Goal: Task Accomplishment & Management: Complete application form

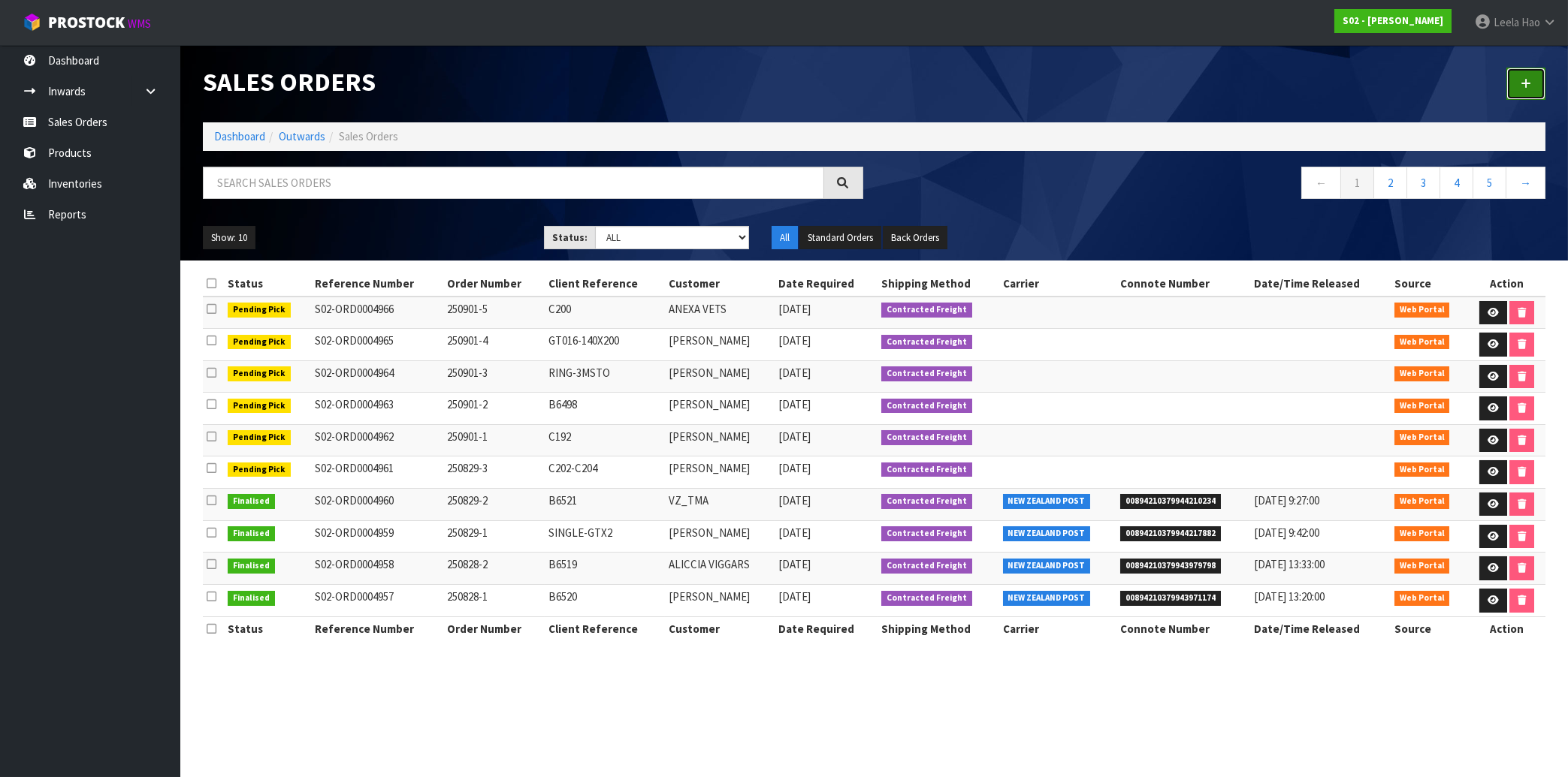
click at [1515, 81] on link at bounding box center [1525, 84] width 39 height 33
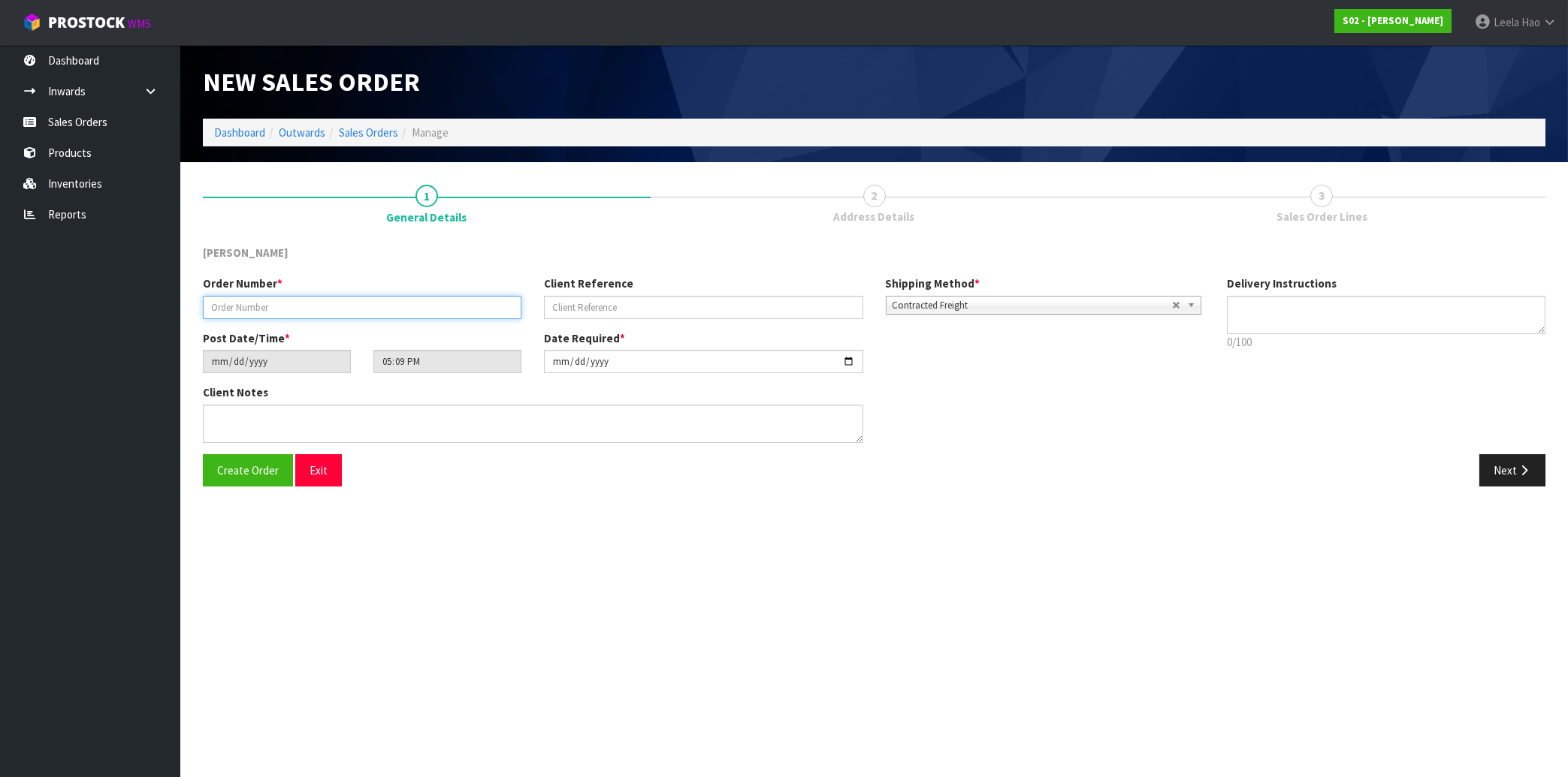
click at [299, 313] on input "text" at bounding box center [361, 308] width 319 height 24
type input "250901-6"
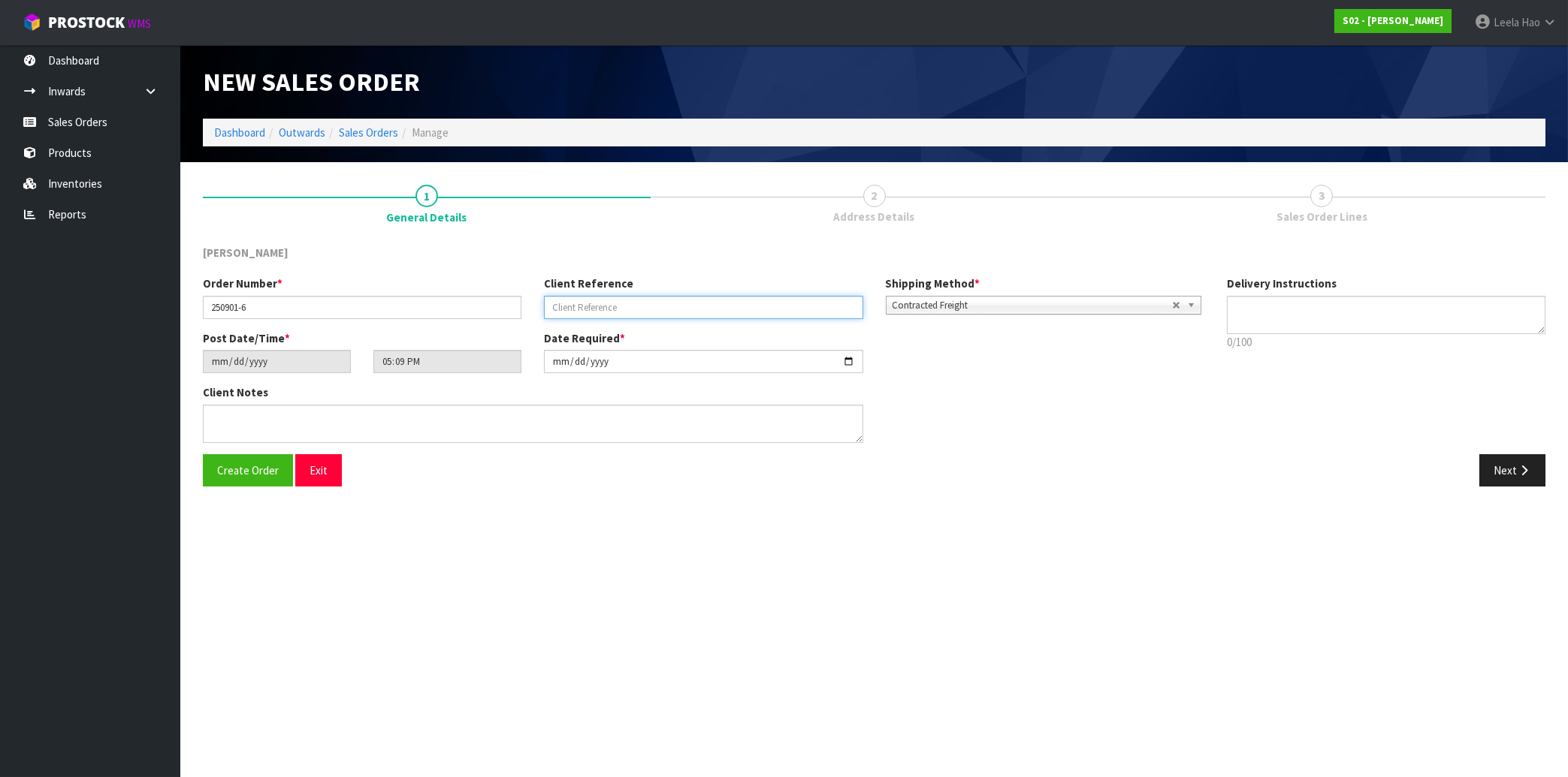
click at [663, 301] on input "text" at bounding box center [703, 308] width 319 height 24
type input "PDNT-R03"
click at [1512, 466] on button "Next" at bounding box center [1512, 471] width 66 height 33
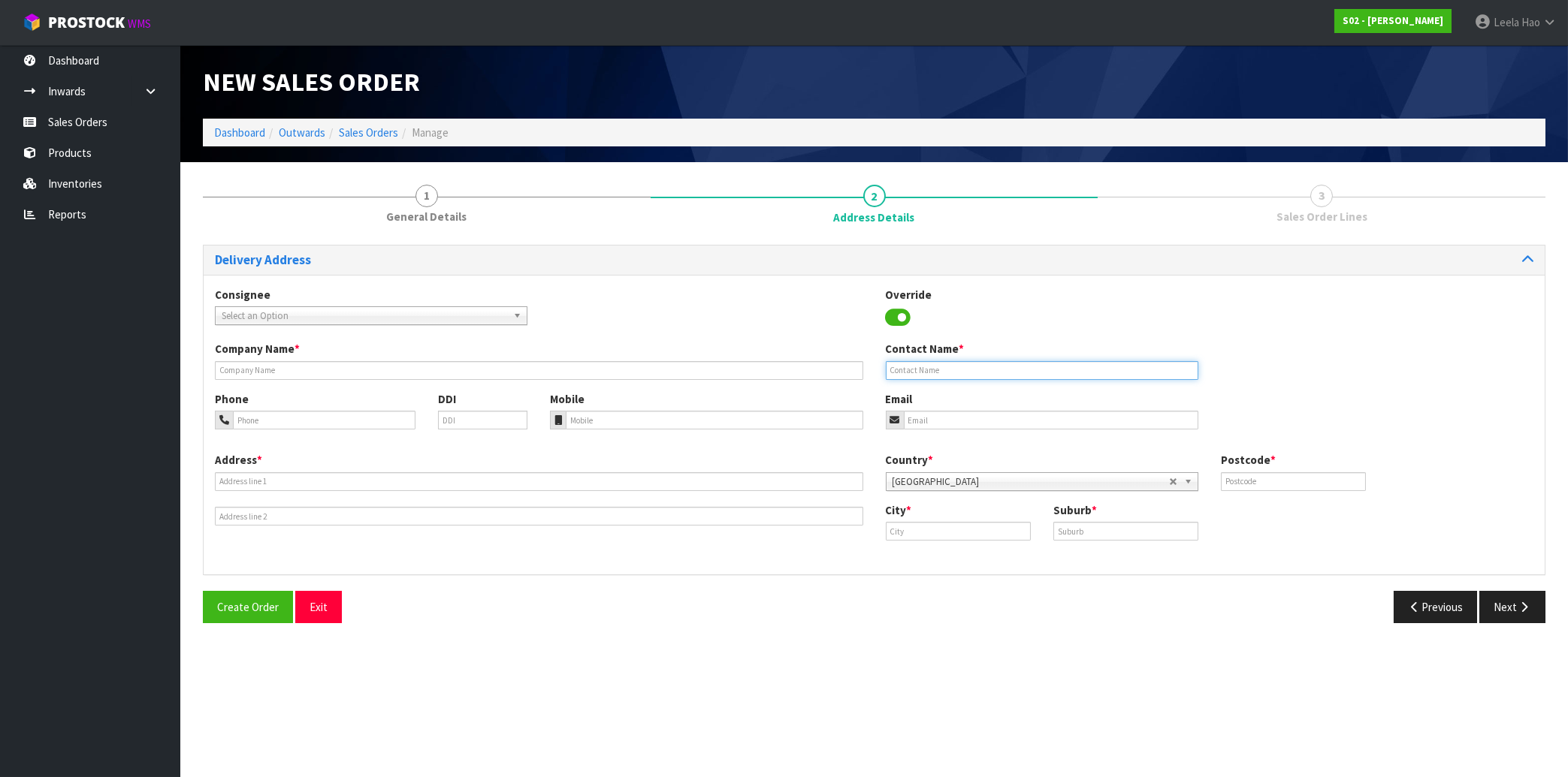
click at [1050, 369] on input "text" at bounding box center [1041, 370] width 312 height 19
paste input "[PERSON_NAME]"
type input "[PERSON_NAME]"
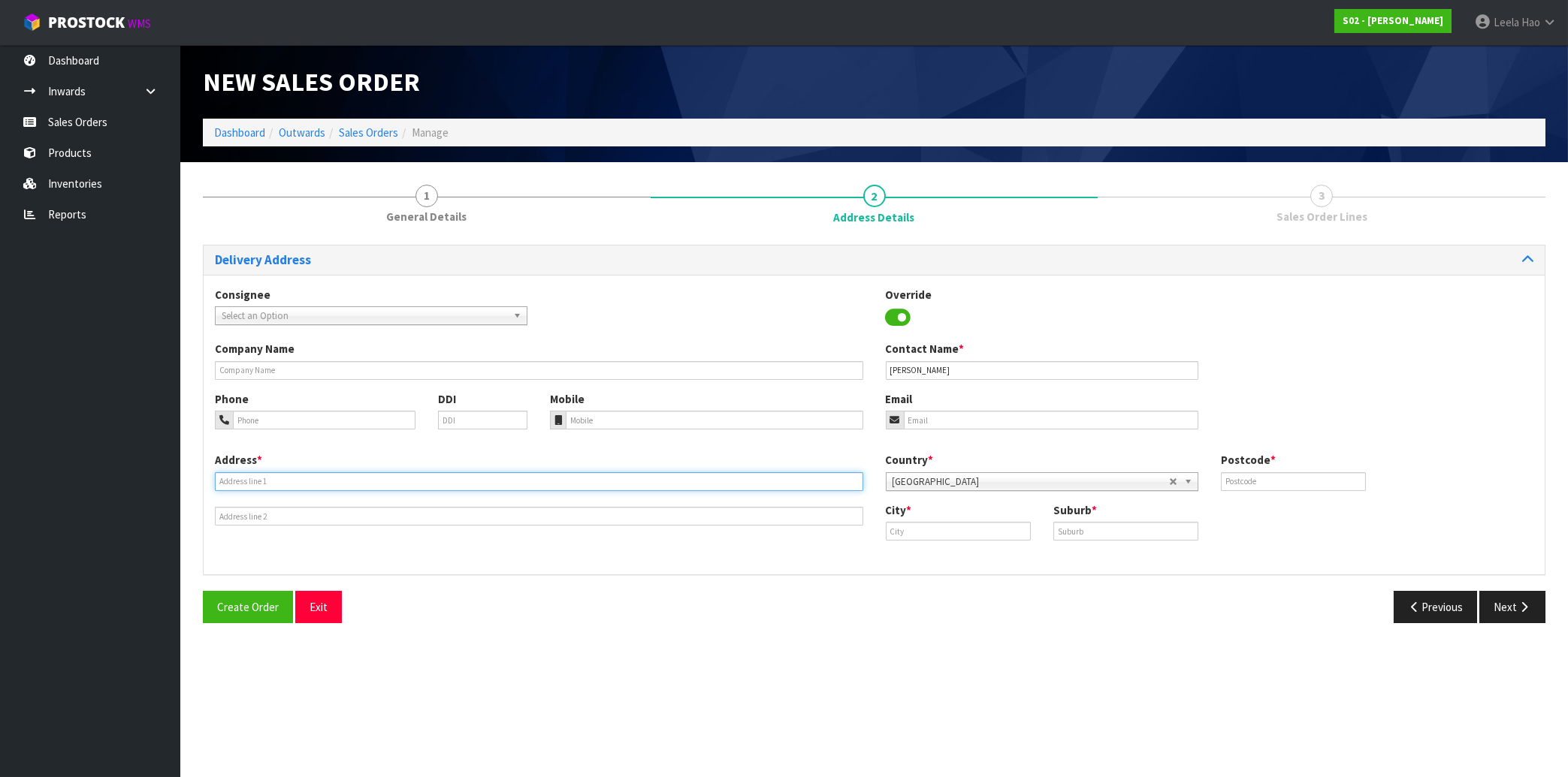
click at [352, 480] on input "text" at bounding box center [539, 481] width 648 height 19
paste input "[STREET_ADDRESS]"
type input "[STREET_ADDRESS]"
click at [1090, 526] on input "text" at bounding box center [1126, 531] width 145 height 19
paste input "[GEOGRAPHIC_DATA]"
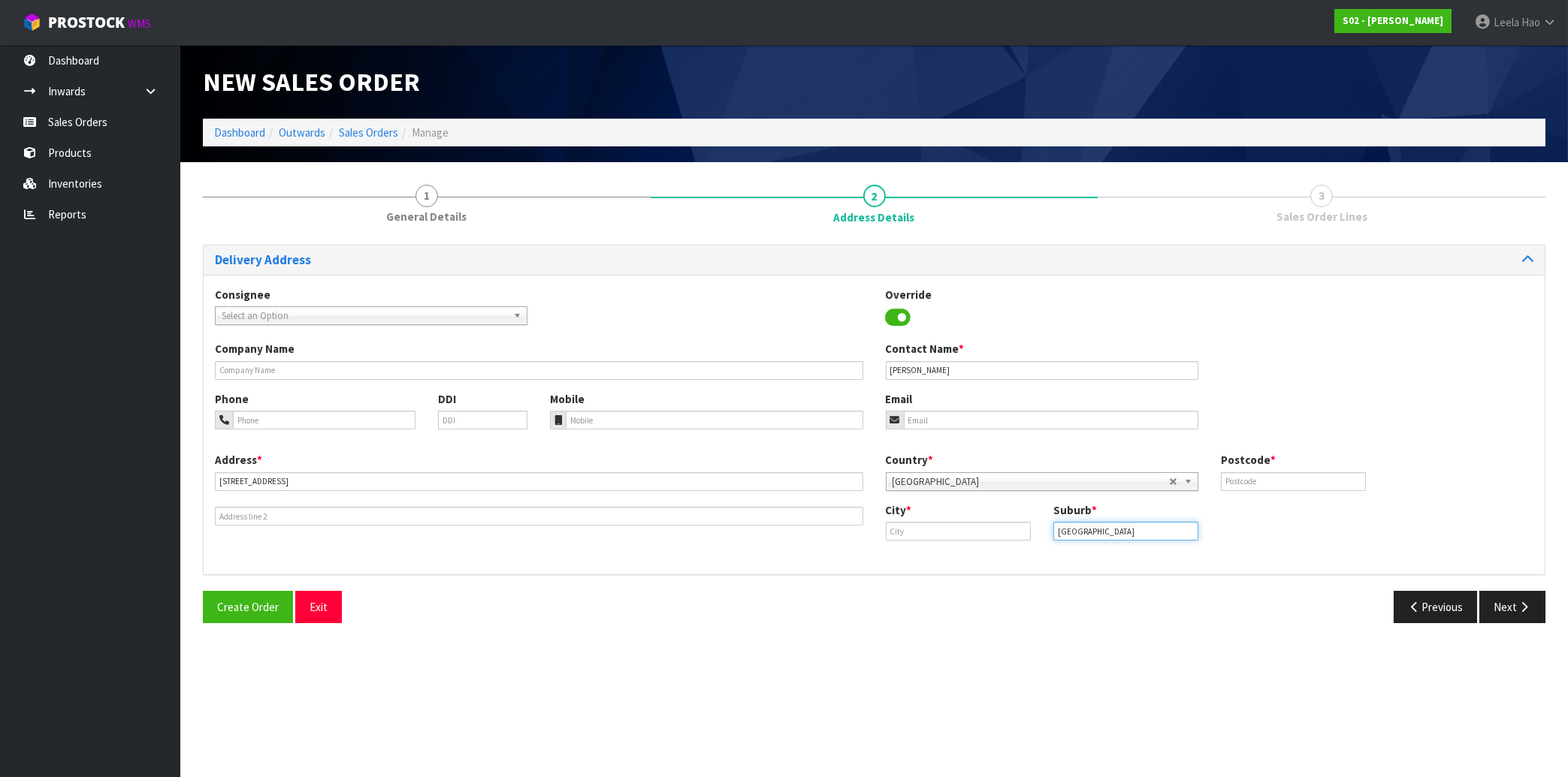
type input "[GEOGRAPHIC_DATA]"
click at [977, 529] on input "text" at bounding box center [958, 531] width 145 height 19
paste input "[GEOGRAPHIC_DATA]"
type input "[GEOGRAPHIC_DATA]"
click at [1257, 474] on input "text" at bounding box center [1293, 481] width 145 height 19
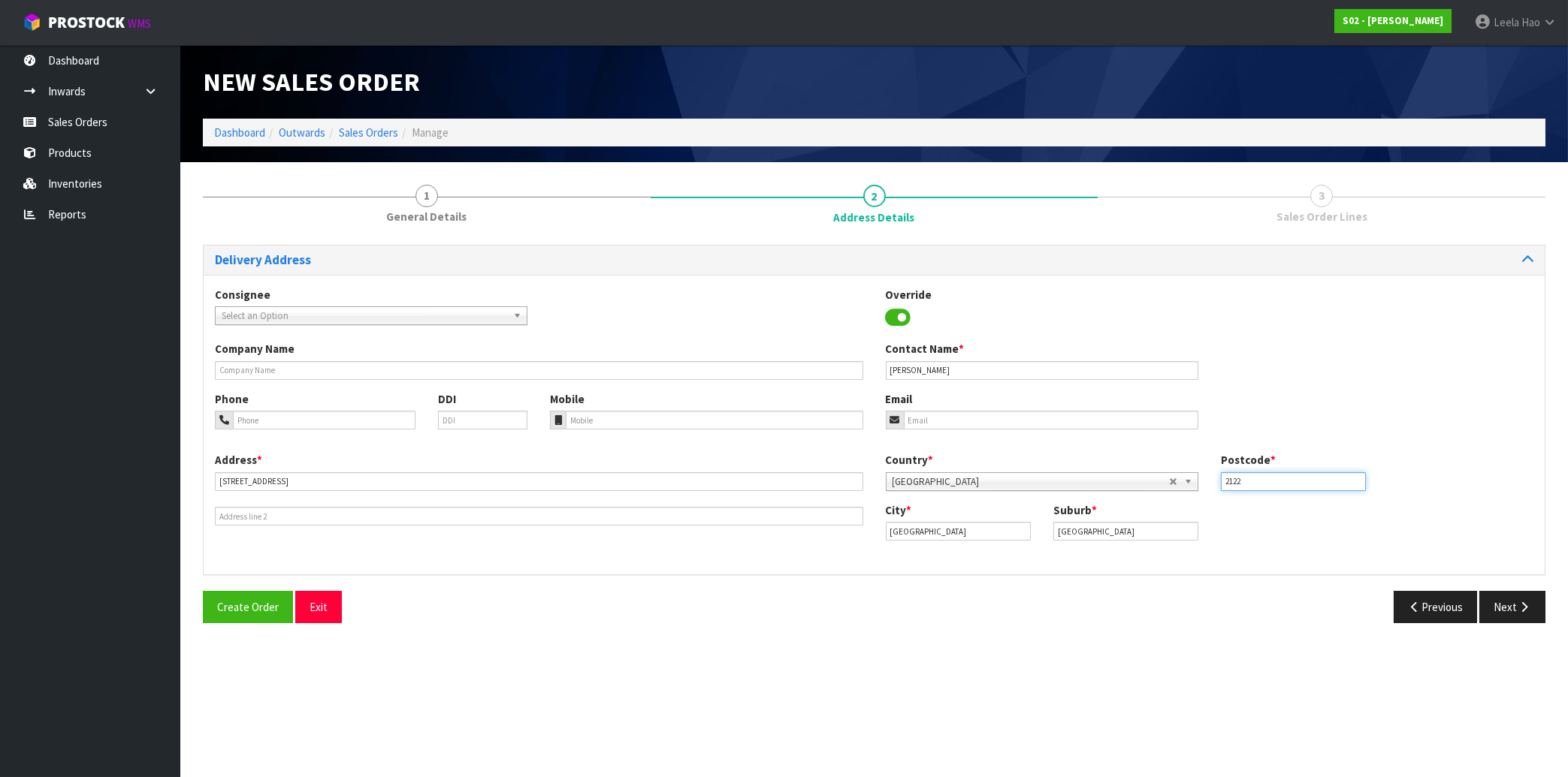
type input "2122"
click at [681, 416] on input "tel" at bounding box center [714, 420] width 297 height 19
paste input "(022) 1097176"
type input "(022) 1097176"
click at [991, 415] on input "email" at bounding box center [1050, 420] width 294 height 19
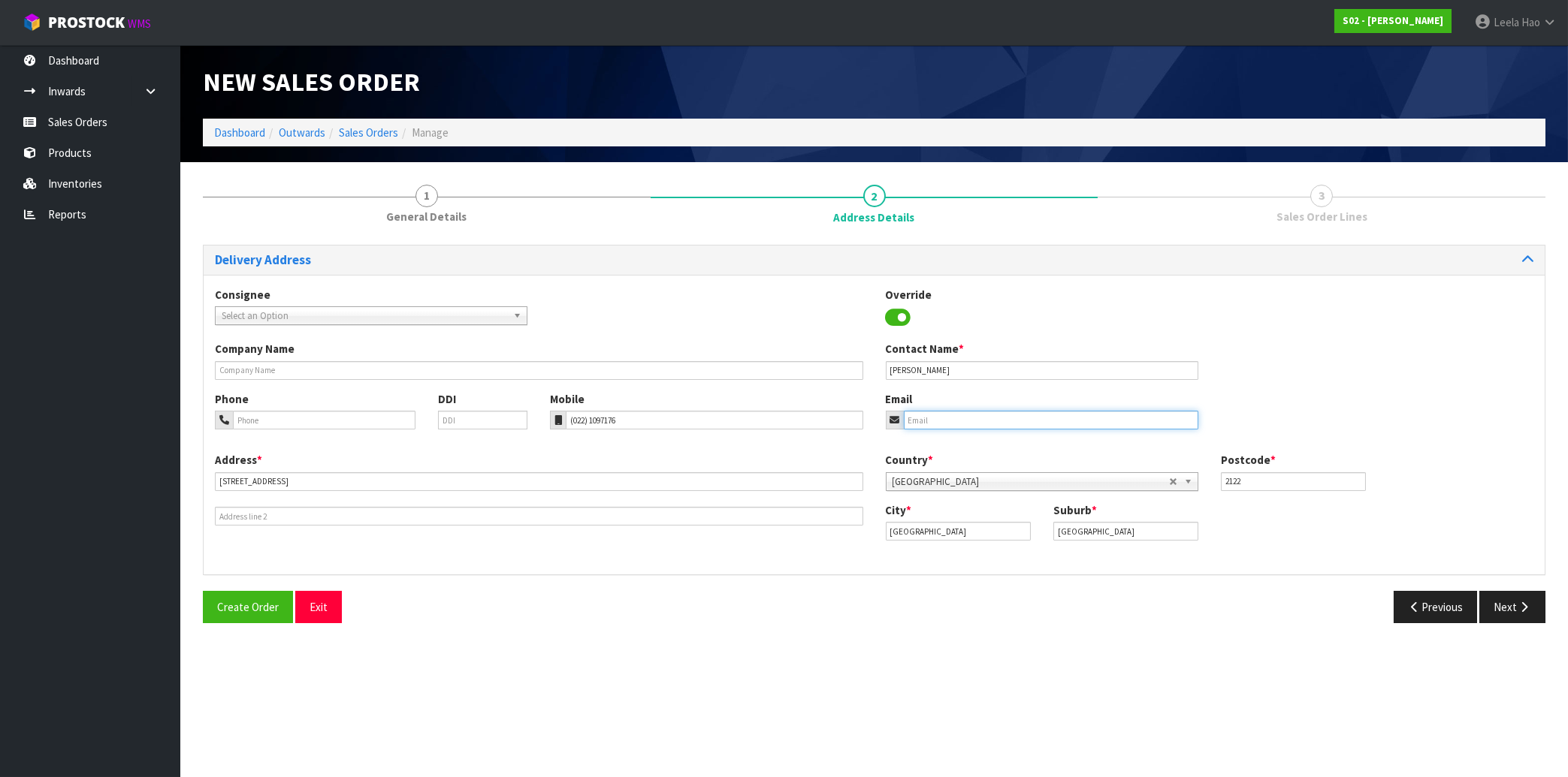
paste input "[EMAIL_ADDRESS][DOMAIN_NAME]"
type input "[EMAIL_ADDRESS][DOMAIN_NAME]"
click at [1509, 608] on button "Next" at bounding box center [1512, 607] width 66 height 33
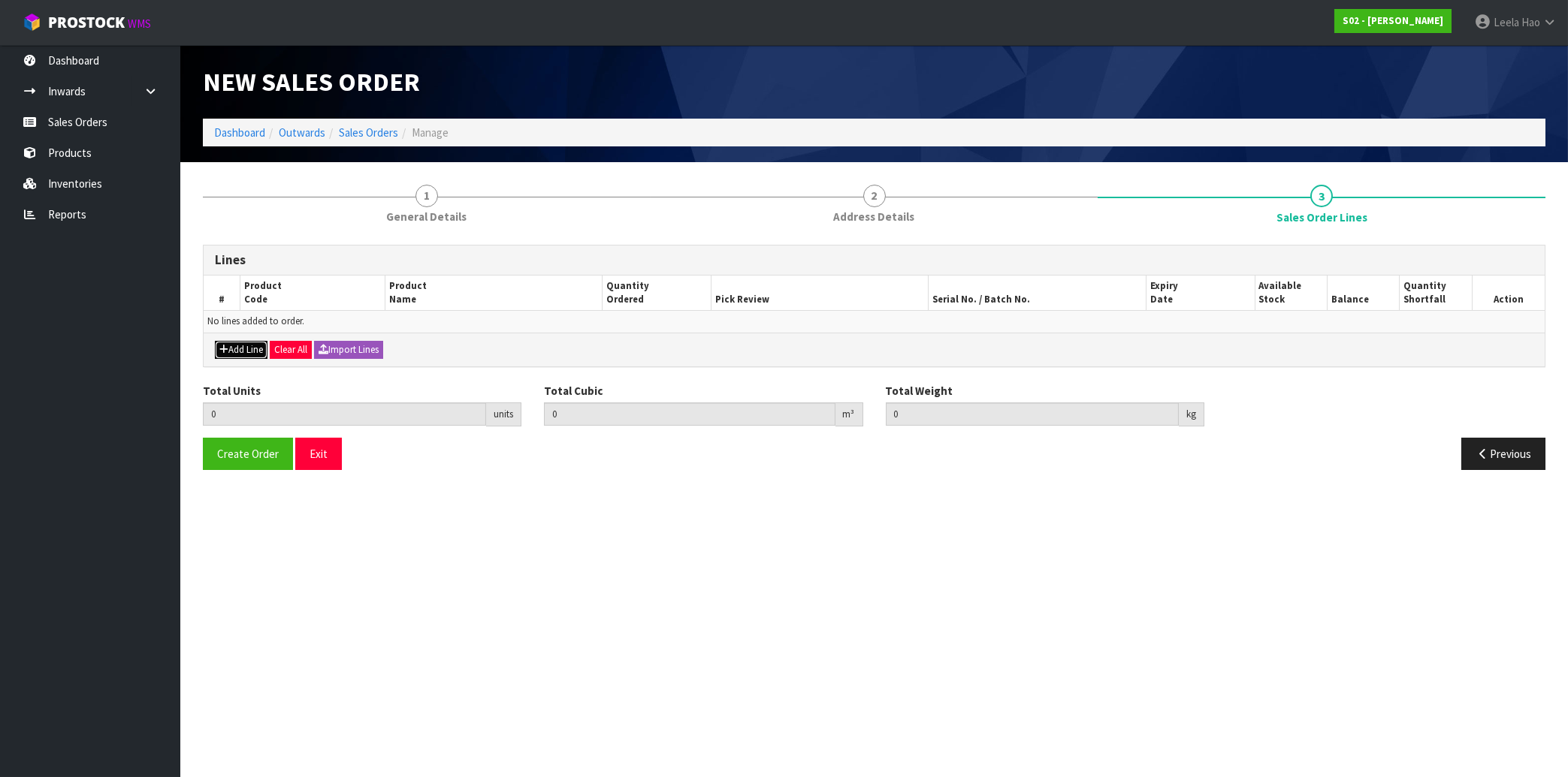
click at [240, 350] on button "Add Line" at bounding box center [242, 350] width 53 height 18
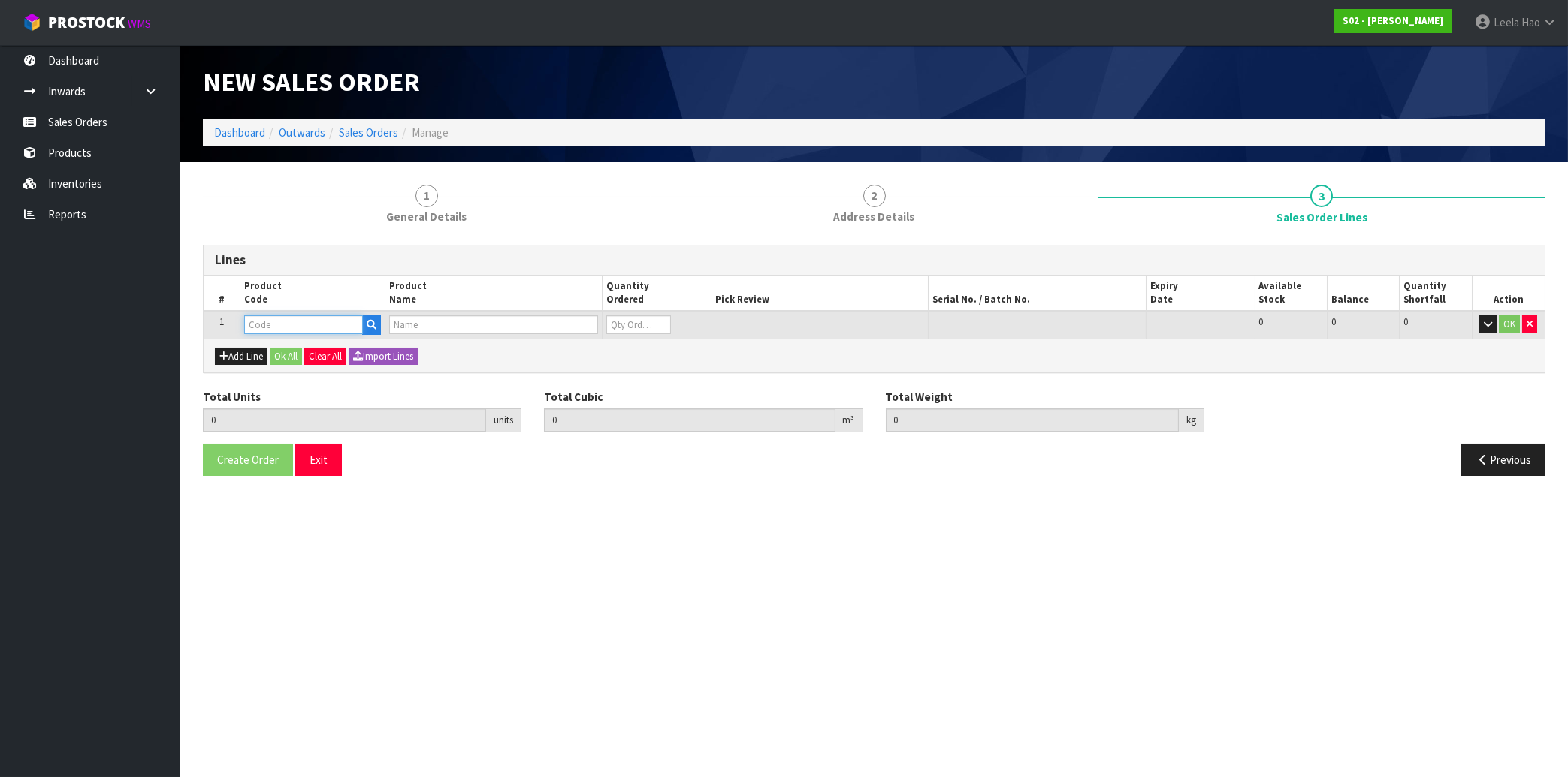
click at [266, 325] on input "text" at bounding box center [303, 324] width 119 height 19
type input "PD"
click at [294, 348] on link "PD NT" at bounding box center [304, 349] width 119 height 20
type input "PDNT"
type input "0.000000"
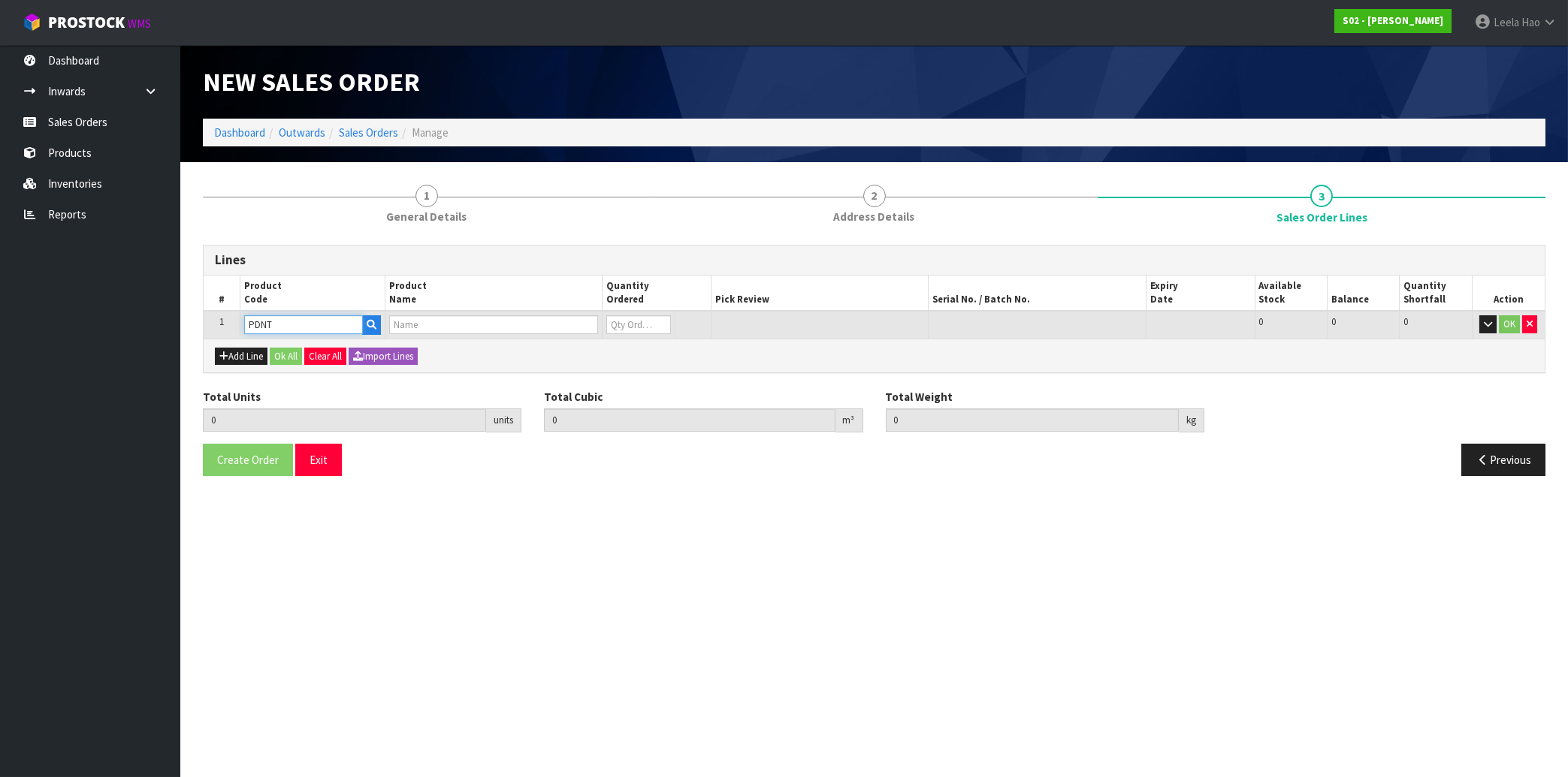
type input "0.000"
type input "PENDANT"
type input "0"
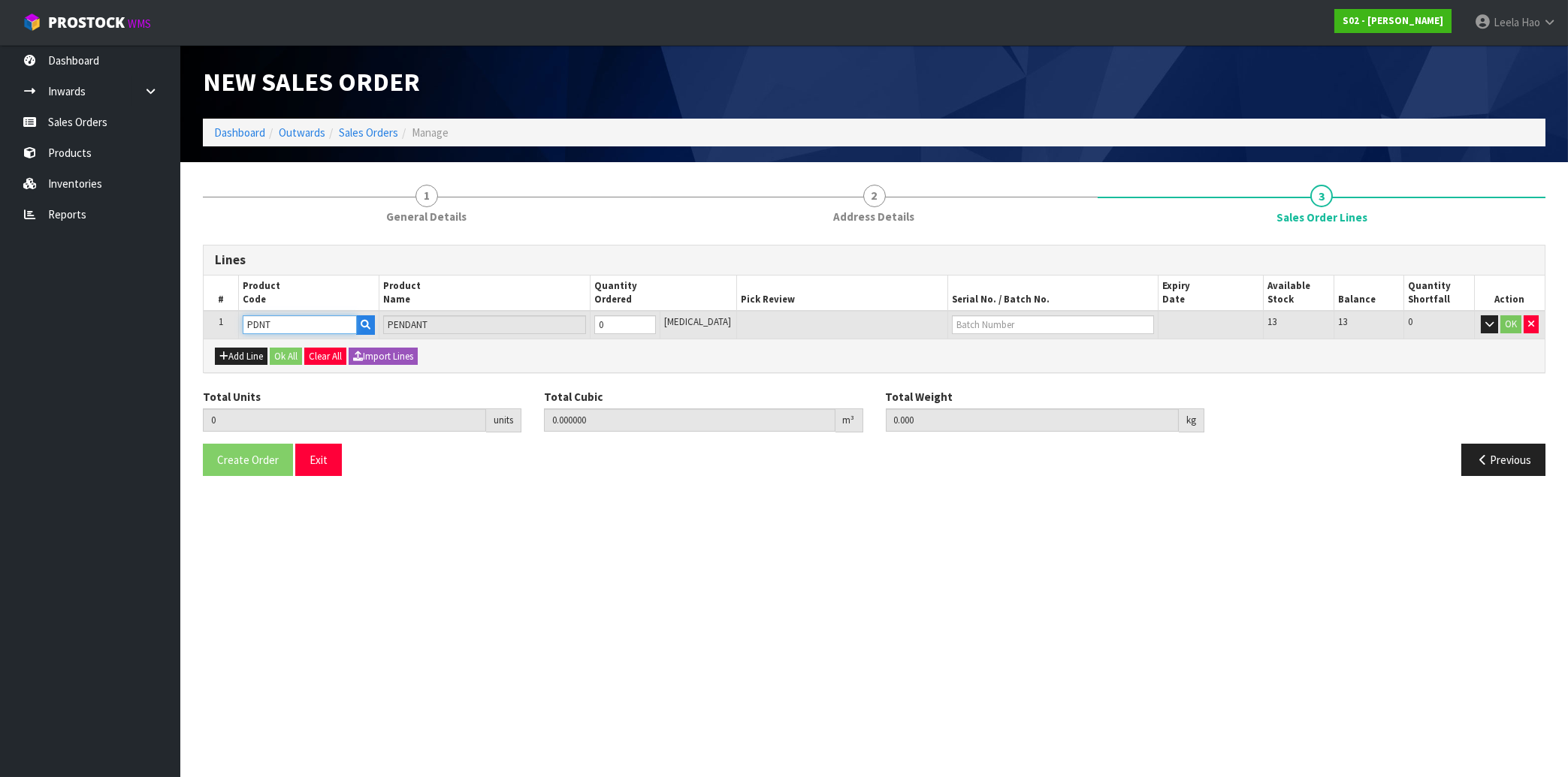
type input "1"
type input "0.000665"
type input "0.1"
type input "1"
click at [656, 320] on input "1" at bounding box center [625, 324] width 62 height 19
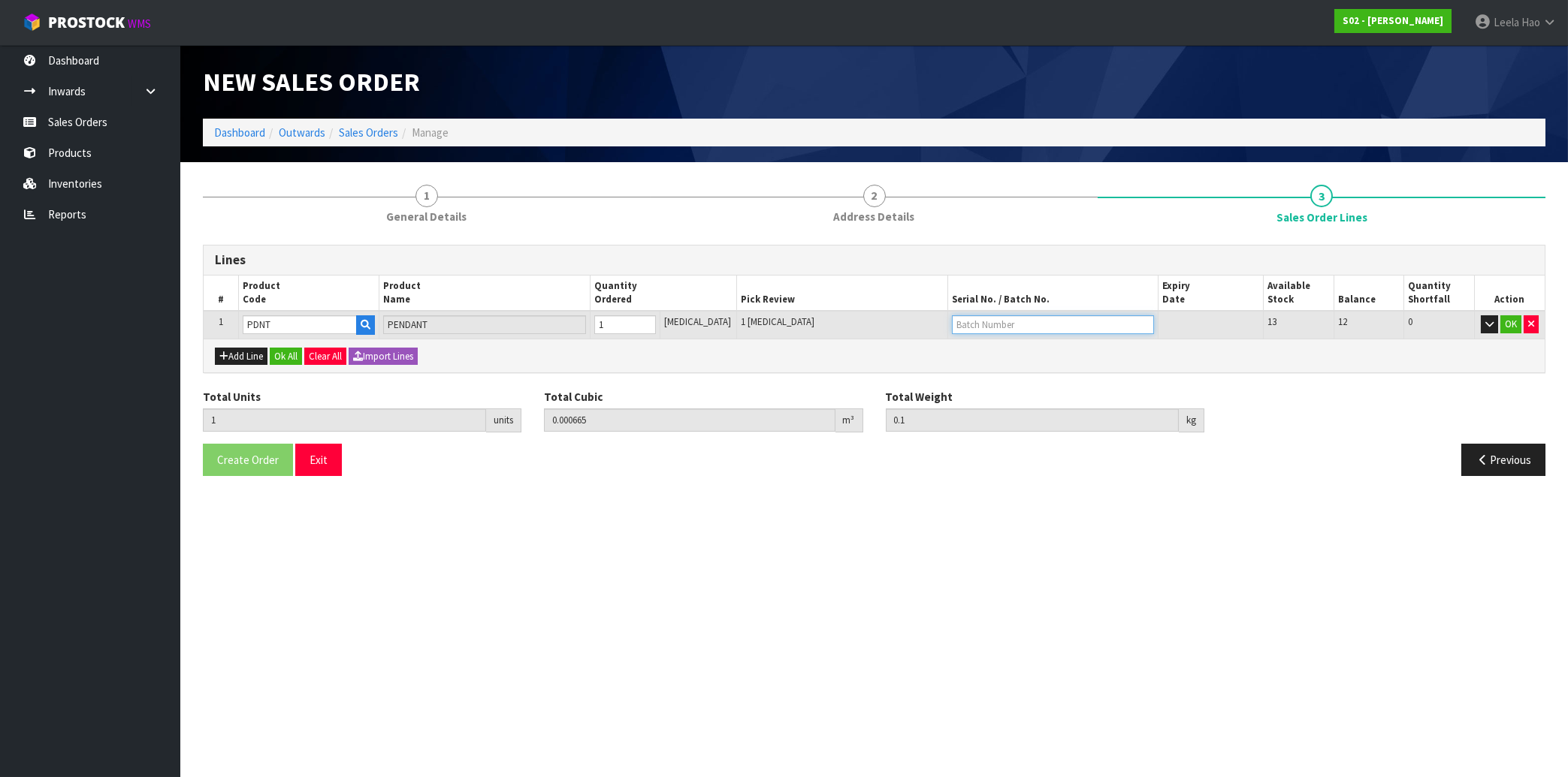
click at [1001, 324] on input "text" at bounding box center [1052, 324] width 202 height 19
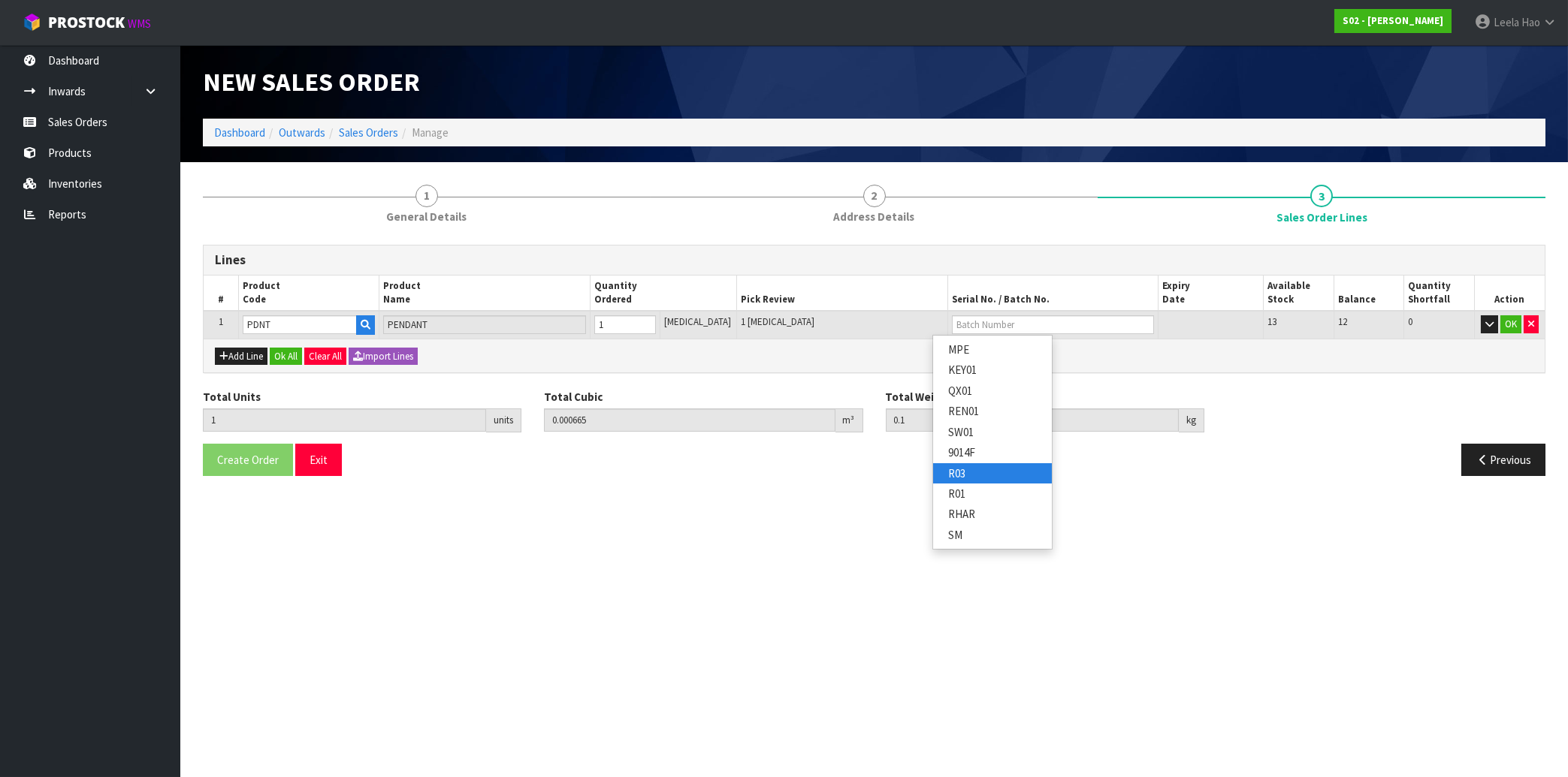
click at [970, 472] on link "R03" at bounding box center [992, 473] width 119 height 20
type input "R03"
click at [1508, 329] on button "OK" at bounding box center [1510, 324] width 21 height 18
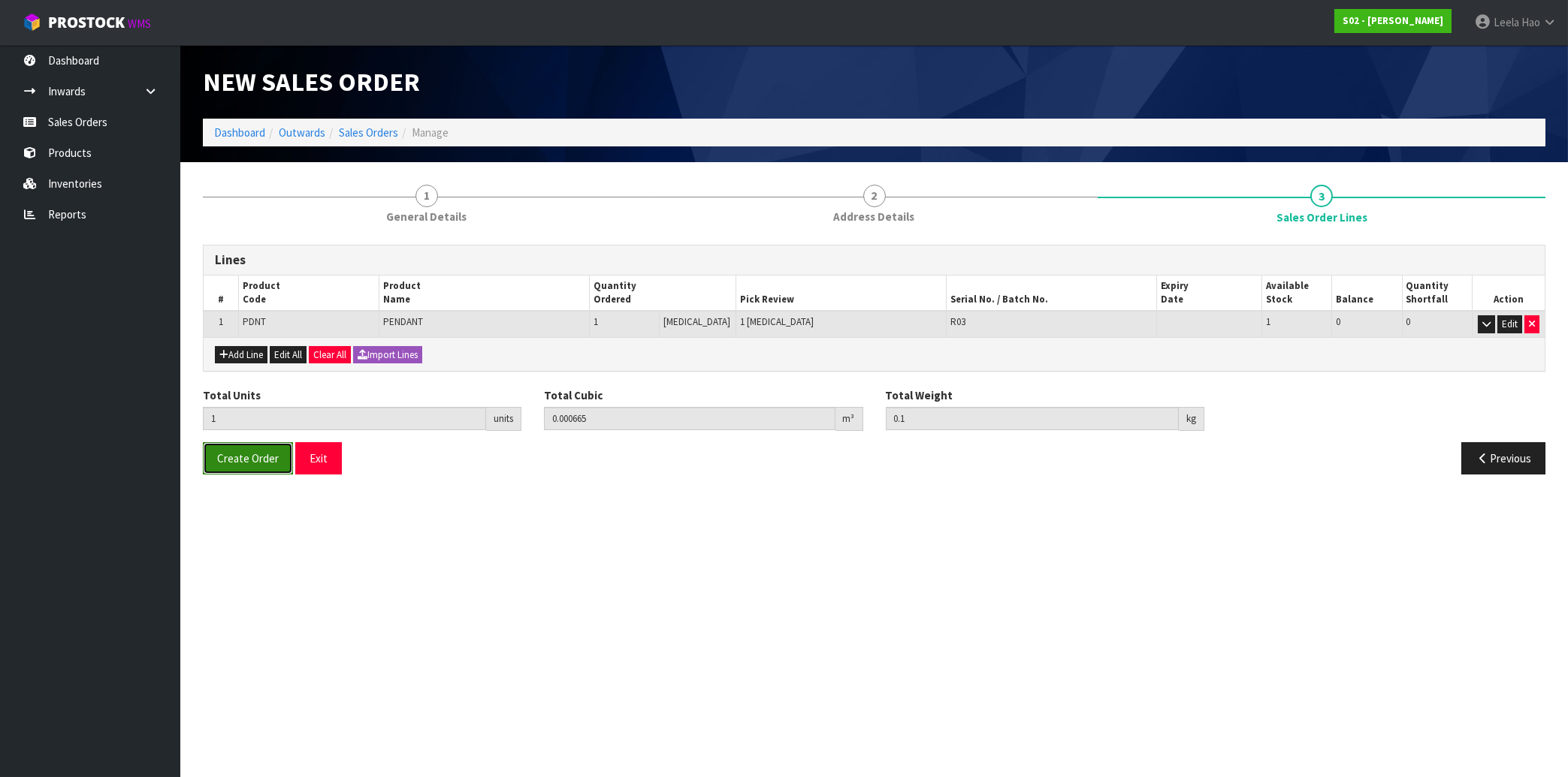
click at [249, 462] on span "Create Order" at bounding box center [248, 458] width 62 height 15
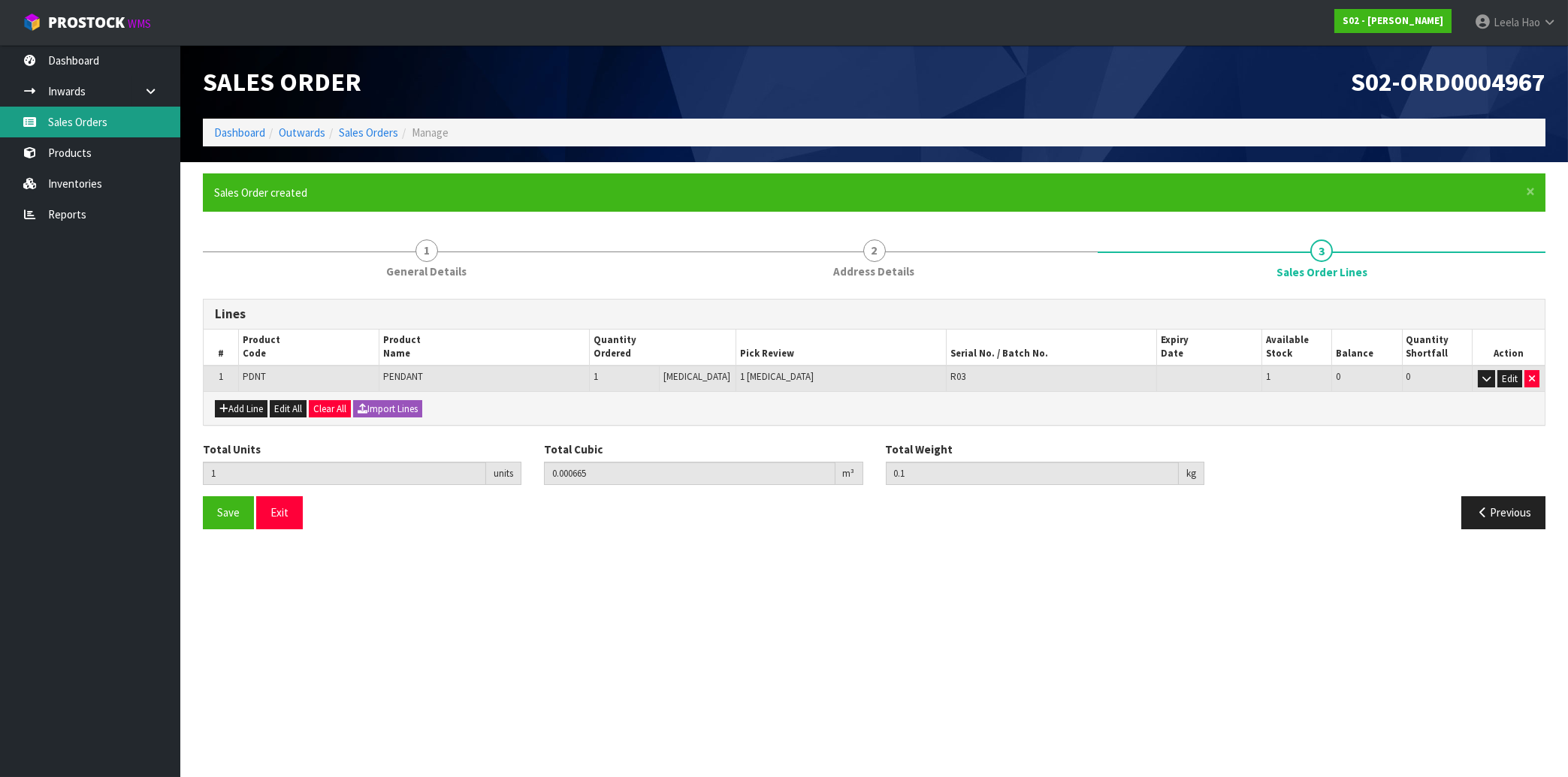
click at [74, 123] on link "Sales Orders" at bounding box center [90, 122] width 181 height 31
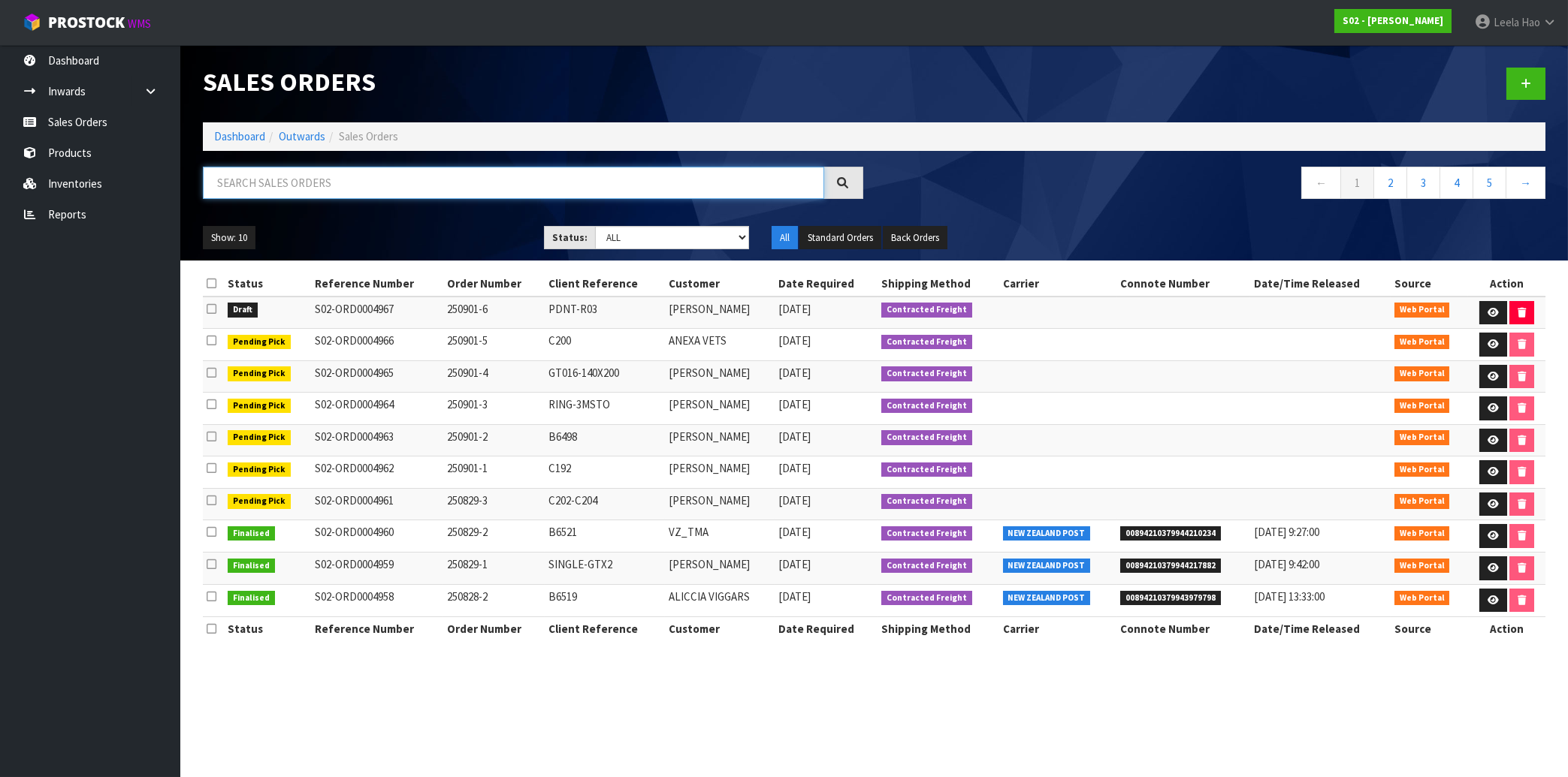
click at [304, 178] on input "text" at bounding box center [513, 183] width 621 height 33
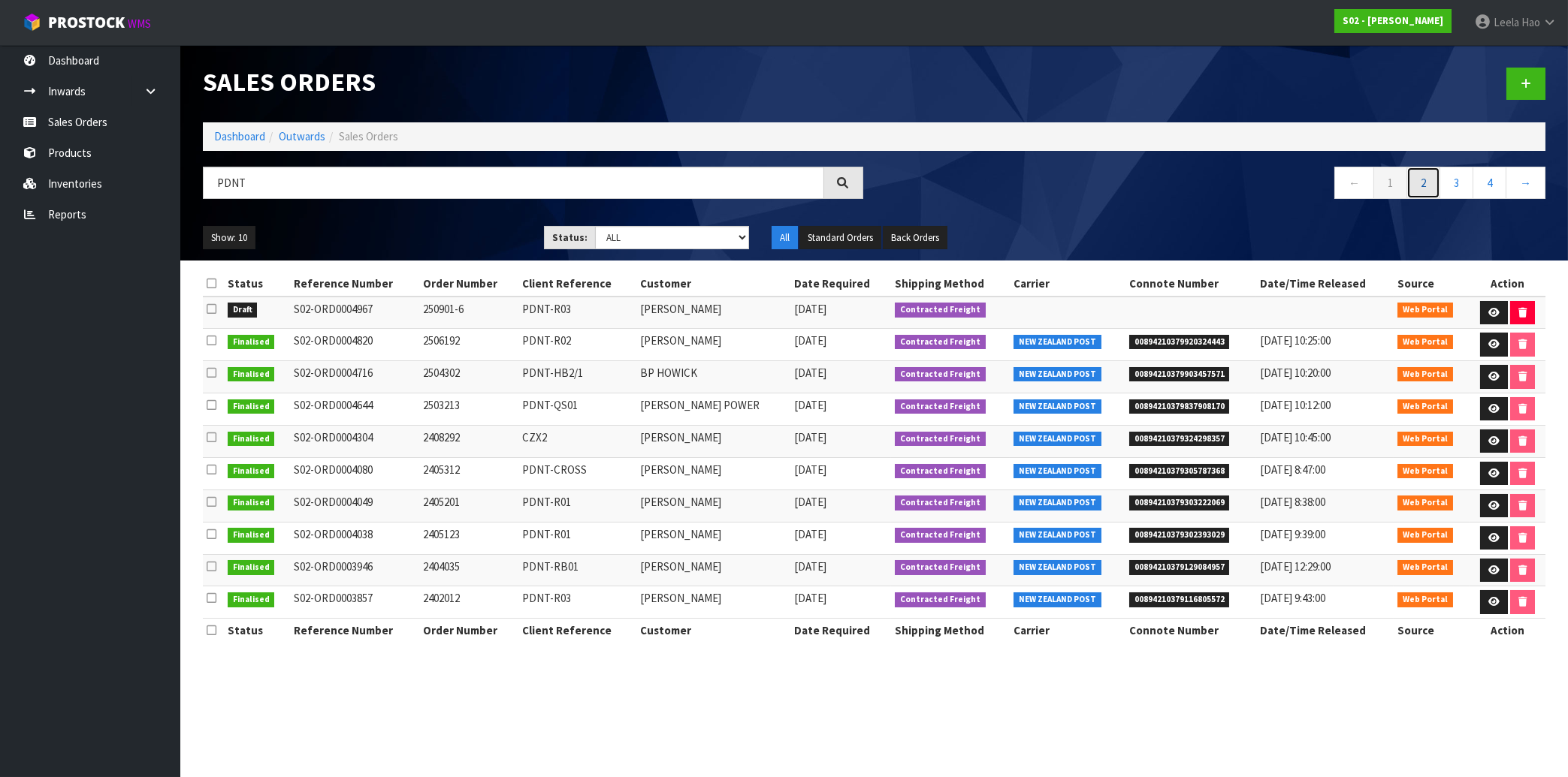
click at [1420, 188] on link "2" at bounding box center [1423, 183] width 34 height 33
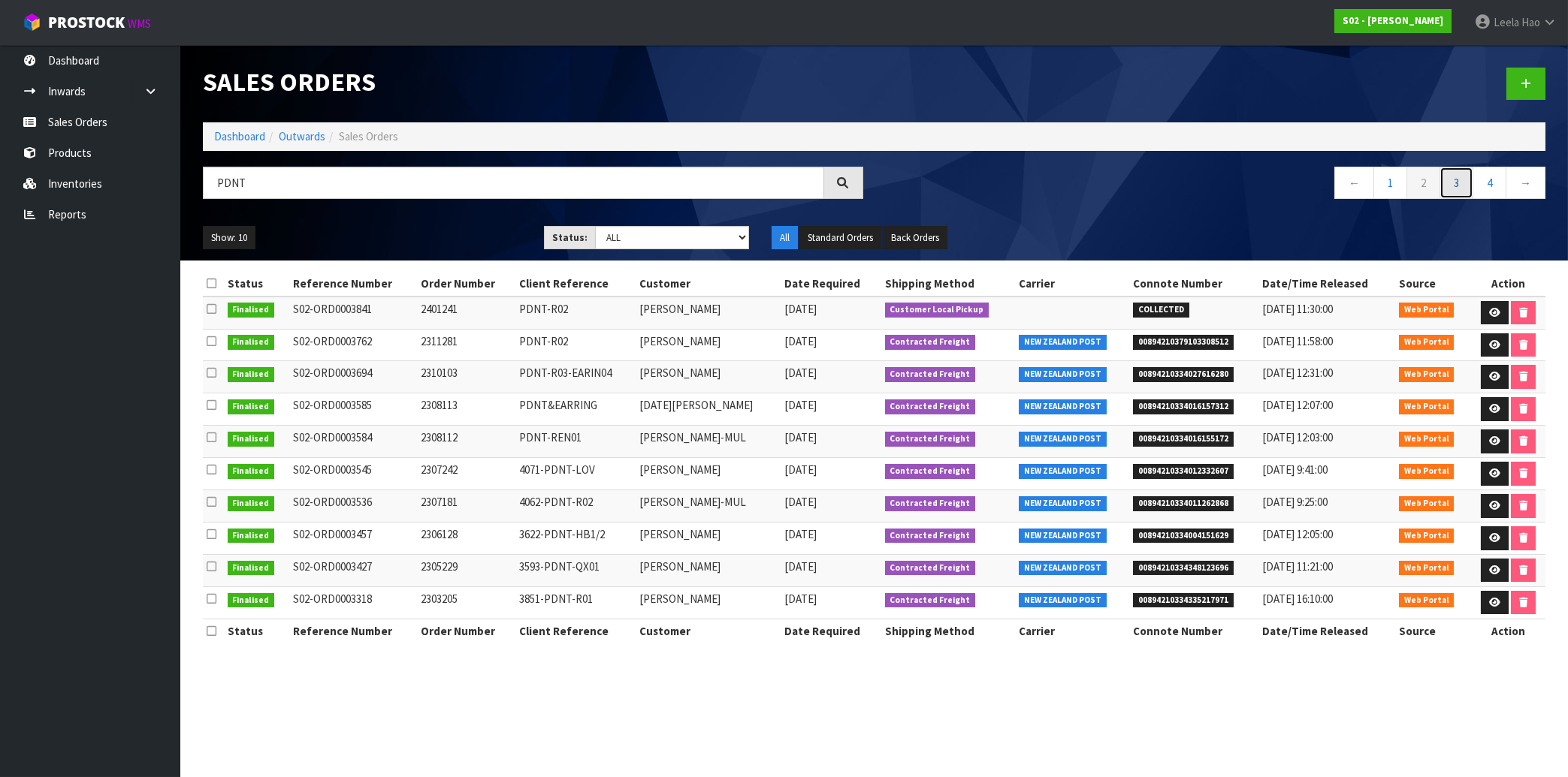
click at [1455, 193] on link "3" at bounding box center [1455, 183] width 34 height 33
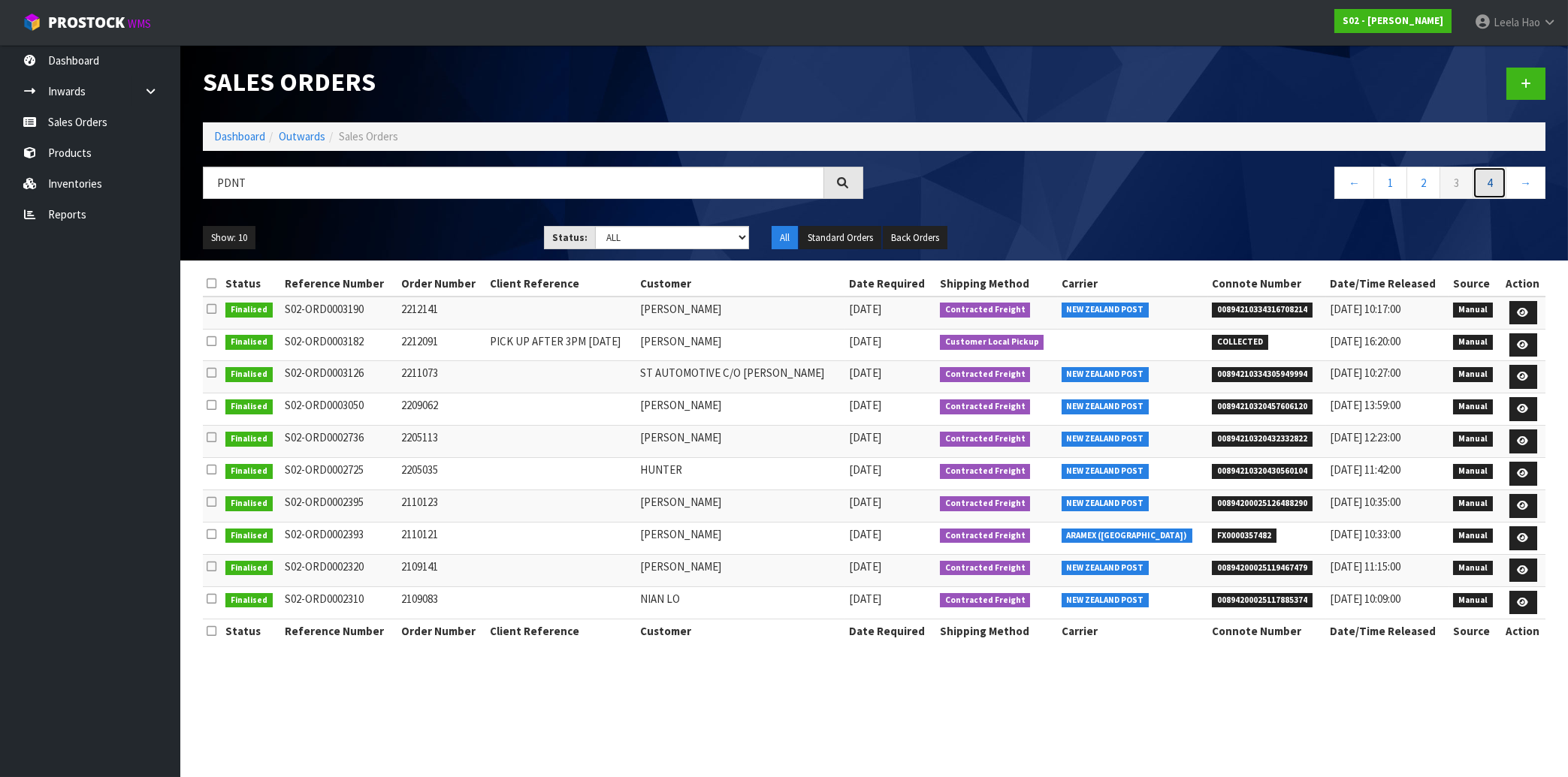
click at [1488, 187] on link "4" at bounding box center [1489, 183] width 34 height 33
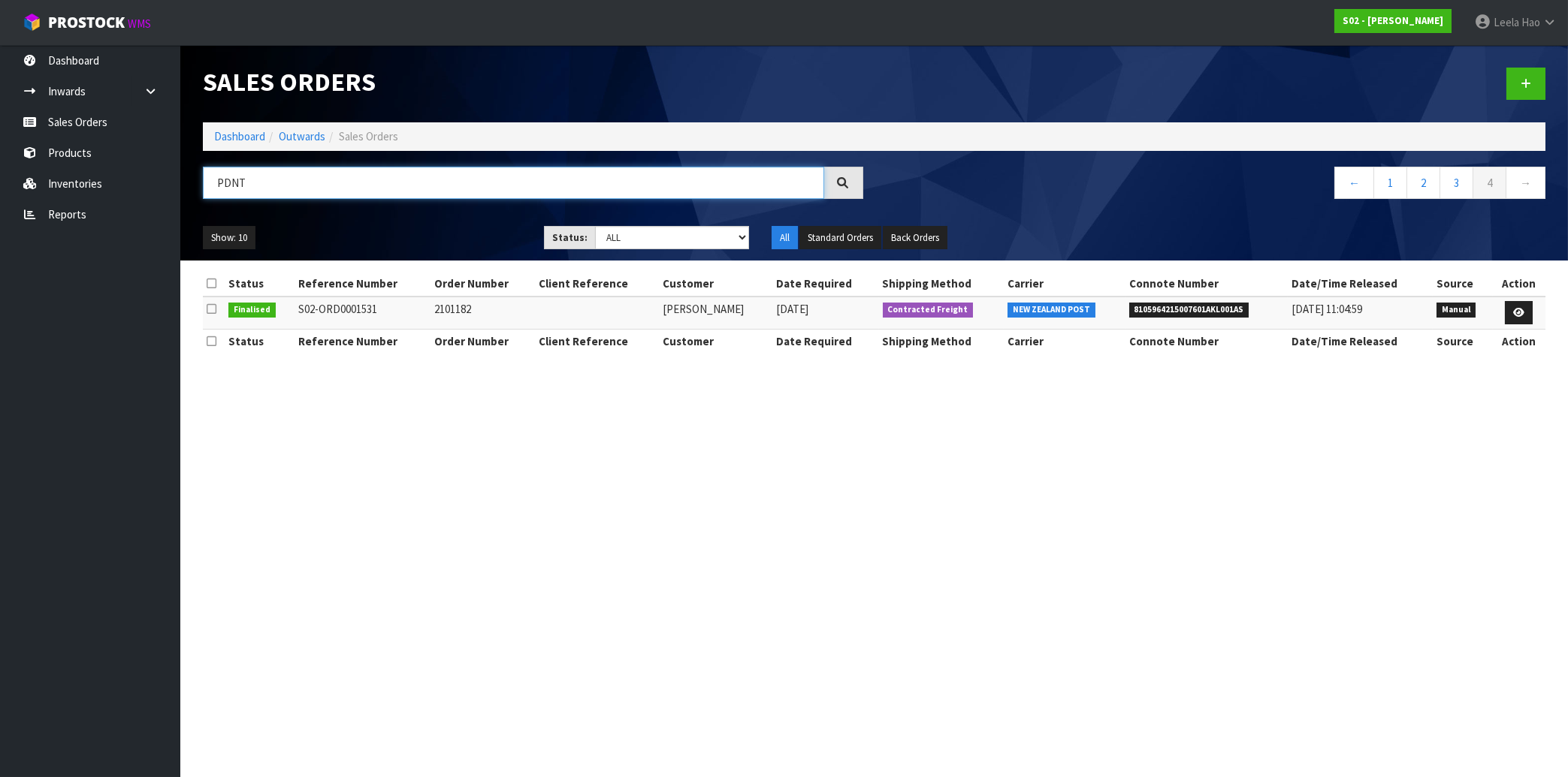
click at [366, 185] on input "PDNT" at bounding box center [513, 183] width 621 height 33
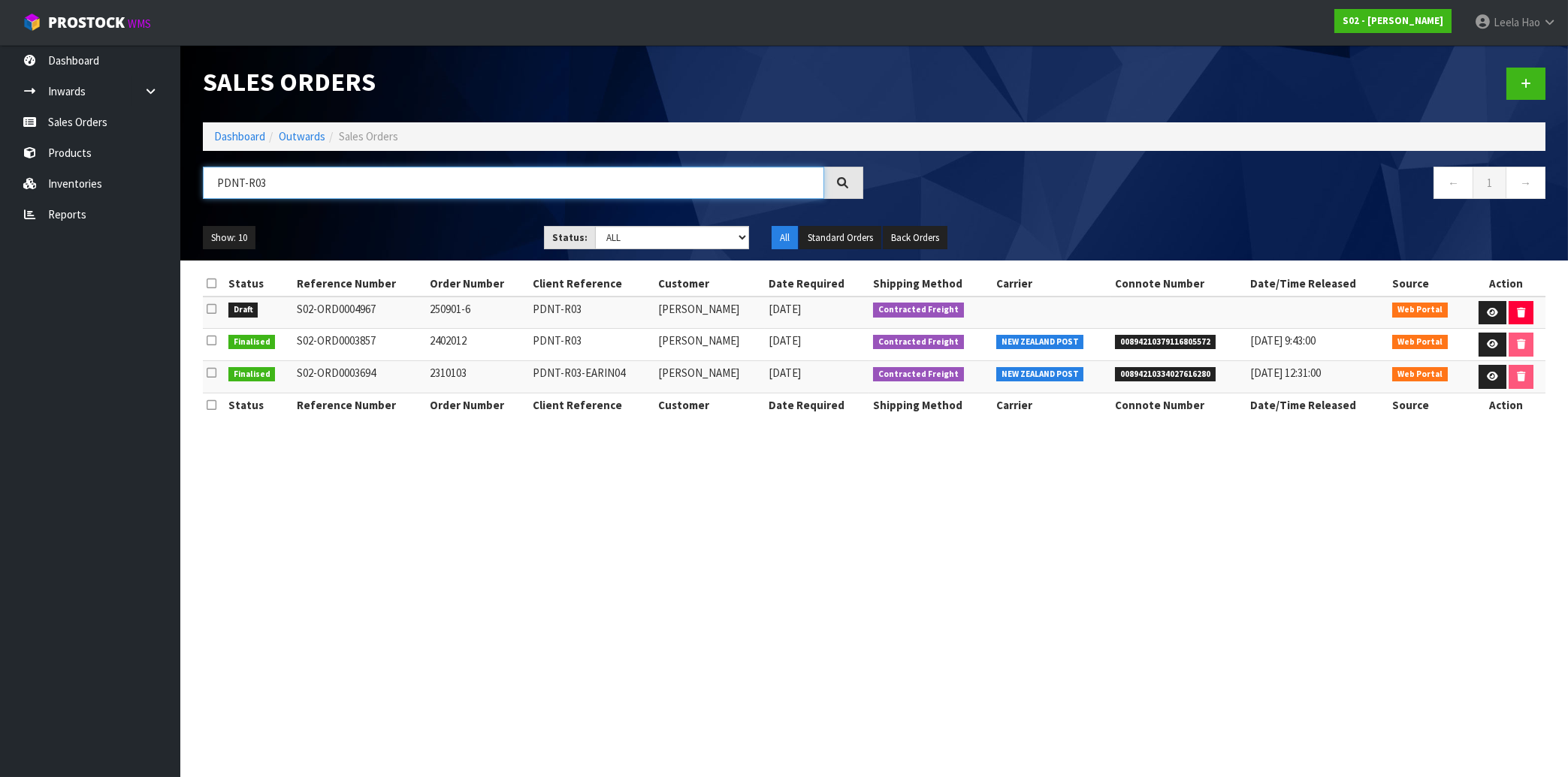
type input "PDNT-R03"
